Goal: Check status: Check status

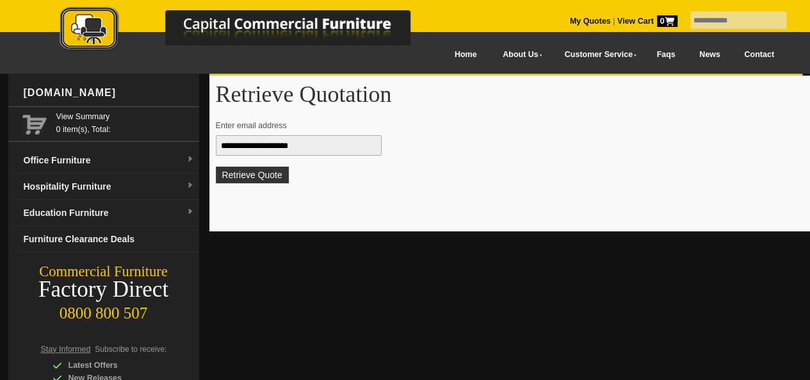
click at [260, 177] on button "Retrieve Quote" at bounding box center [252, 174] width 73 height 17
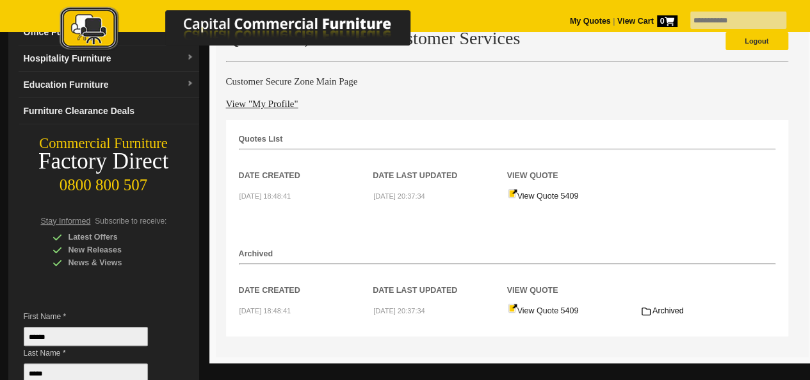
scroll to position [102, 0]
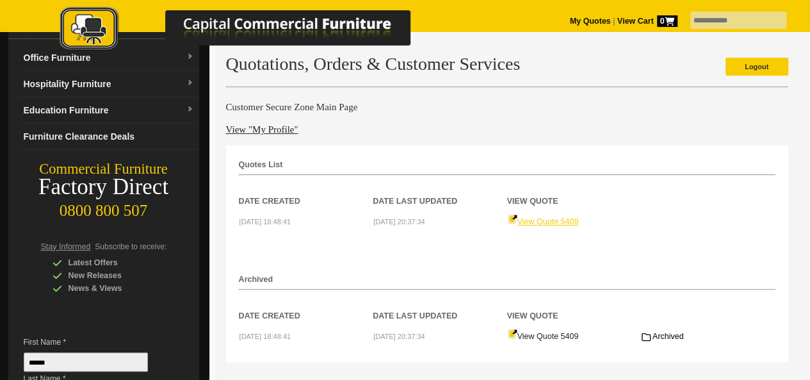
click at [534, 226] on link "View Quote 5409" at bounding box center [543, 221] width 71 height 9
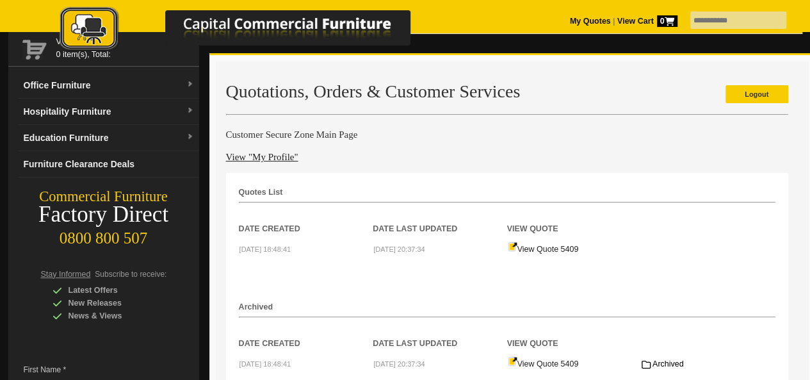
scroll to position [70, 0]
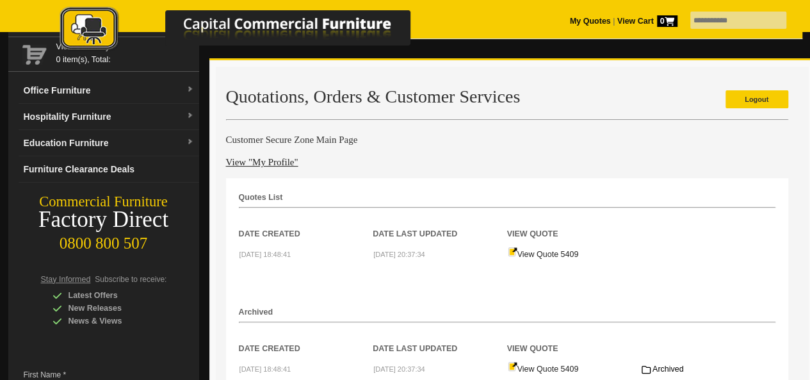
drag, startPoint x: 800, startPoint y: 1, endPoint x: 571, endPoint y: 197, distance: 301.9
click at [571, 197] on div "Quotes List Date Created Date Last Updated View Quote 2024-11-05 18:48:41 2025-…" at bounding box center [507, 286] width 562 height 216
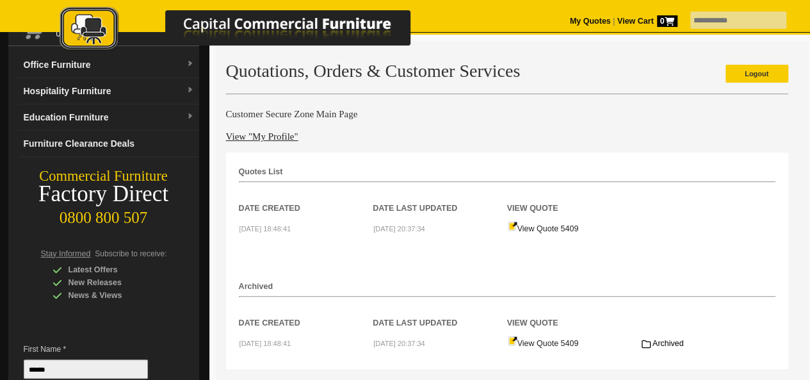
scroll to position [121, 0]
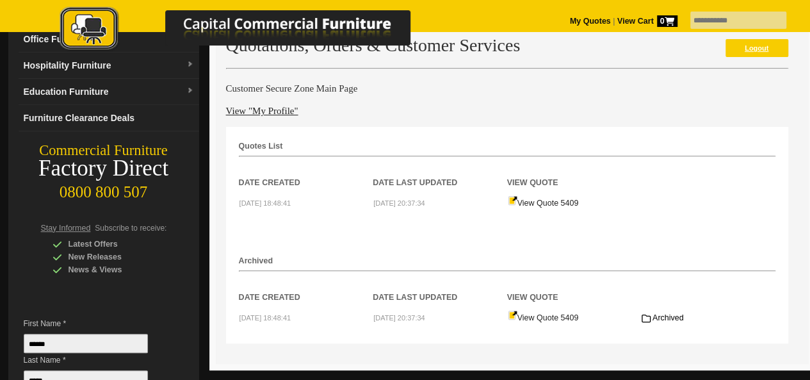
click at [762, 57] on link "Logout" at bounding box center [756, 48] width 63 height 18
drag, startPoint x: 746, startPoint y: 72, endPoint x: 465, endPoint y: 132, distance: 287.8
click at [745, 57] on link "Logout" at bounding box center [756, 48] width 63 height 18
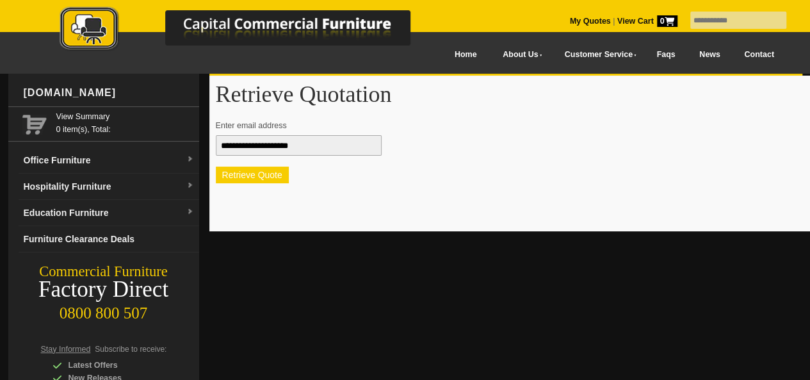
click at [268, 170] on button "Retrieve Quote" at bounding box center [252, 174] width 73 height 17
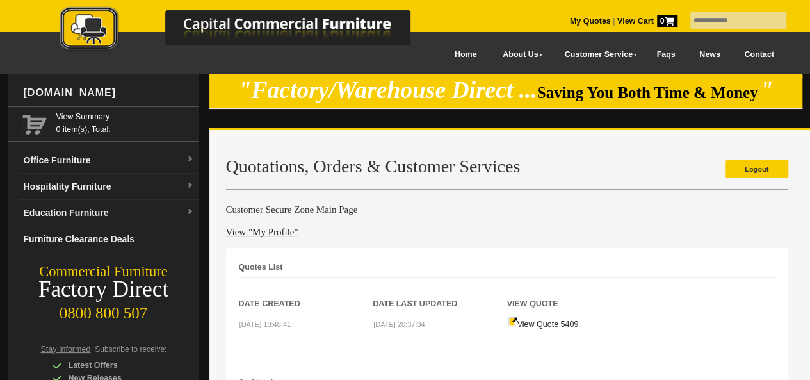
click at [434, 268] on div "Quotes List Date Created Date Last Updated View Quote [DATE] 18:48:41 [DATE] 20…" at bounding box center [507, 356] width 562 height 216
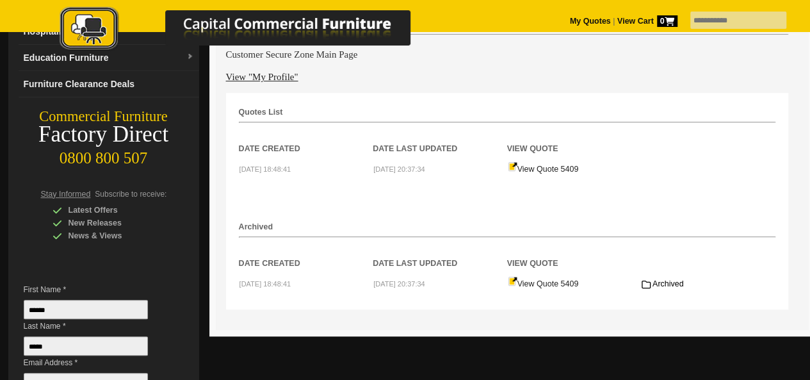
scroll to position [154, 0]
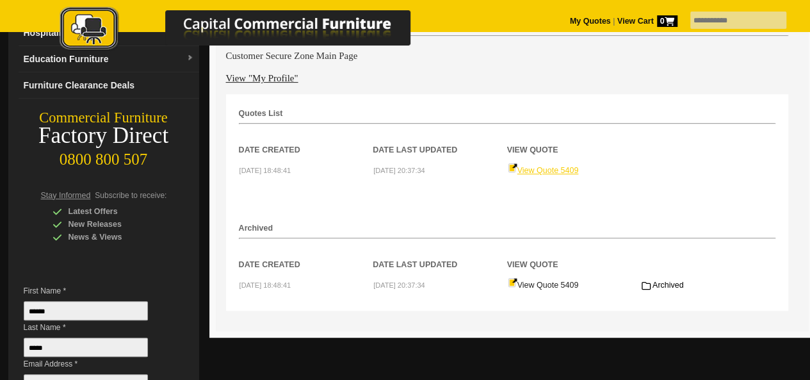
click at [529, 175] on link "View Quote 5409" at bounding box center [543, 170] width 71 height 9
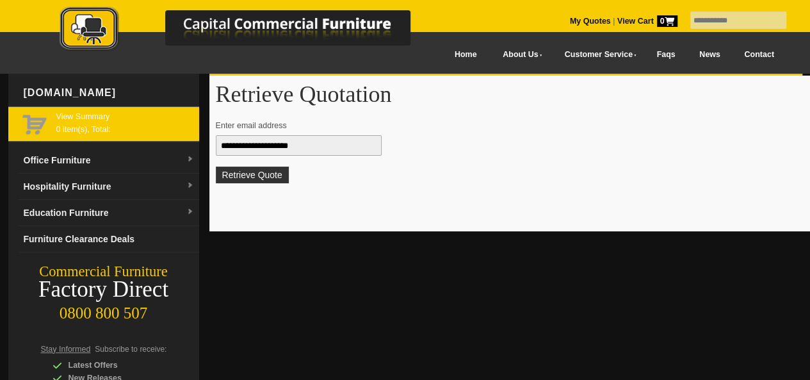
drag, startPoint x: 346, startPoint y: 150, endPoint x: 148, endPoint y: 136, distance: 197.6
click at [148, 136] on div "www.ccfnz.co.nz View Summary 0 item(s), Total: Office Furniture Boardroom Table…" at bounding box center [405, 322] width 794 height 497
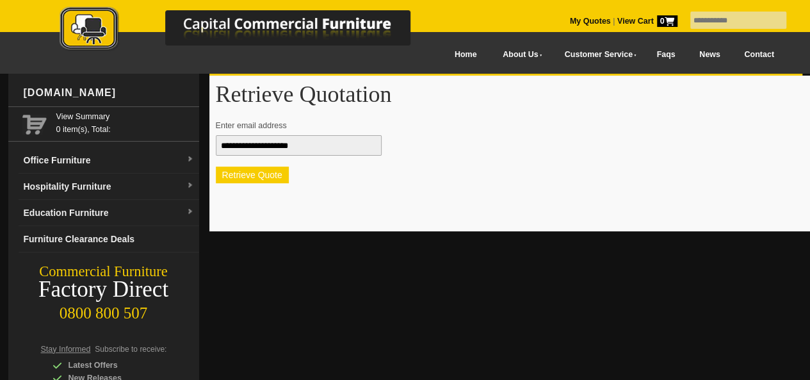
click at [241, 170] on button "Retrieve Quote" at bounding box center [252, 174] width 73 height 17
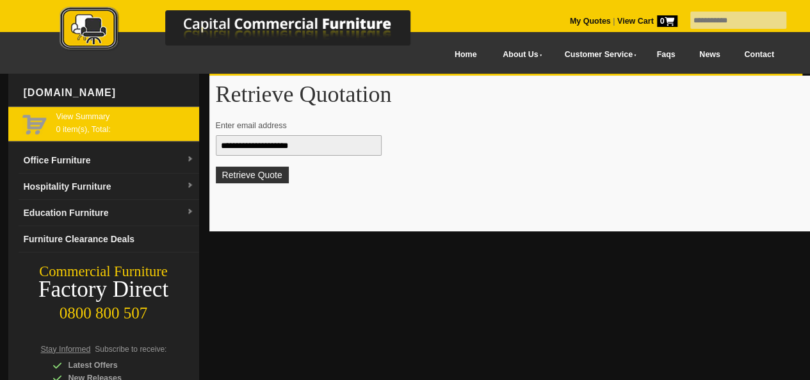
drag, startPoint x: 0, startPoint y: 0, endPoint x: 103, endPoint y: 109, distance: 150.3
click at [103, 109] on div "www.ccfnz.co.nz View Summary 0 item(s), Total: Office Furniture Boardroom Table…" at bounding box center [405, 322] width 794 height 497
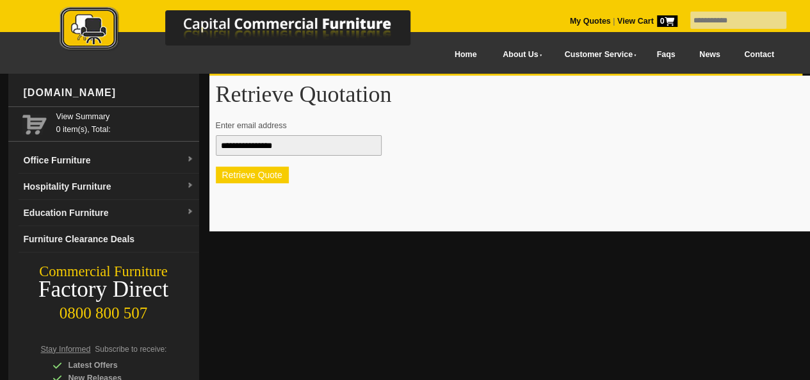
type input "**********"
click at [250, 177] on button "Retrieve Quote" at bounding box center [252, 174] width 73 height 17
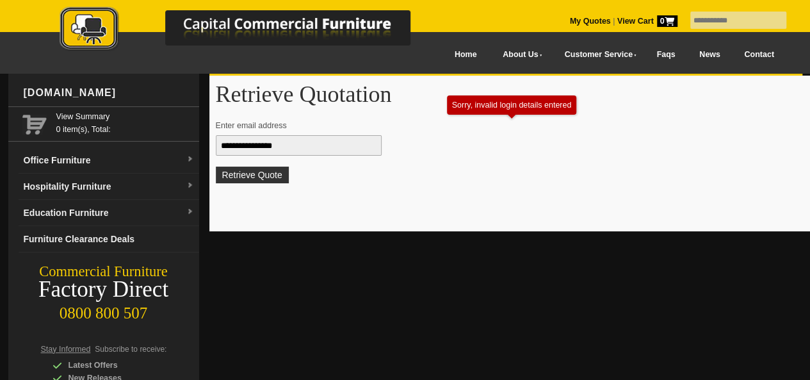
drag, startPoint x: 292, startPoint y: 149, endPoint x: 183, endPoint y: 146, distance: 108.9
click at [183, 146] on div "www.ccfnz.co.nz View Summary 0 item(s), Total: Office Furniture Boardroom Table…" at bounding box center [405, 322] width 794 height 497
type input "**********"
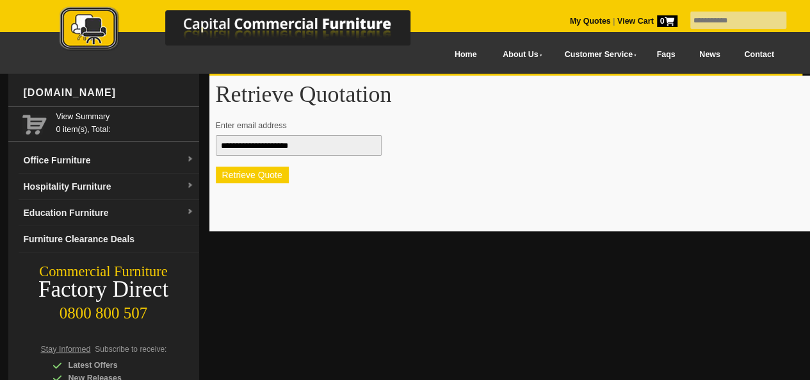
click at [267, 181] on button "Retrieve Quote" at bounding box center [252, 174] width 73 height 17
